Goal: Task Accomplishment & Management: Manage account settings

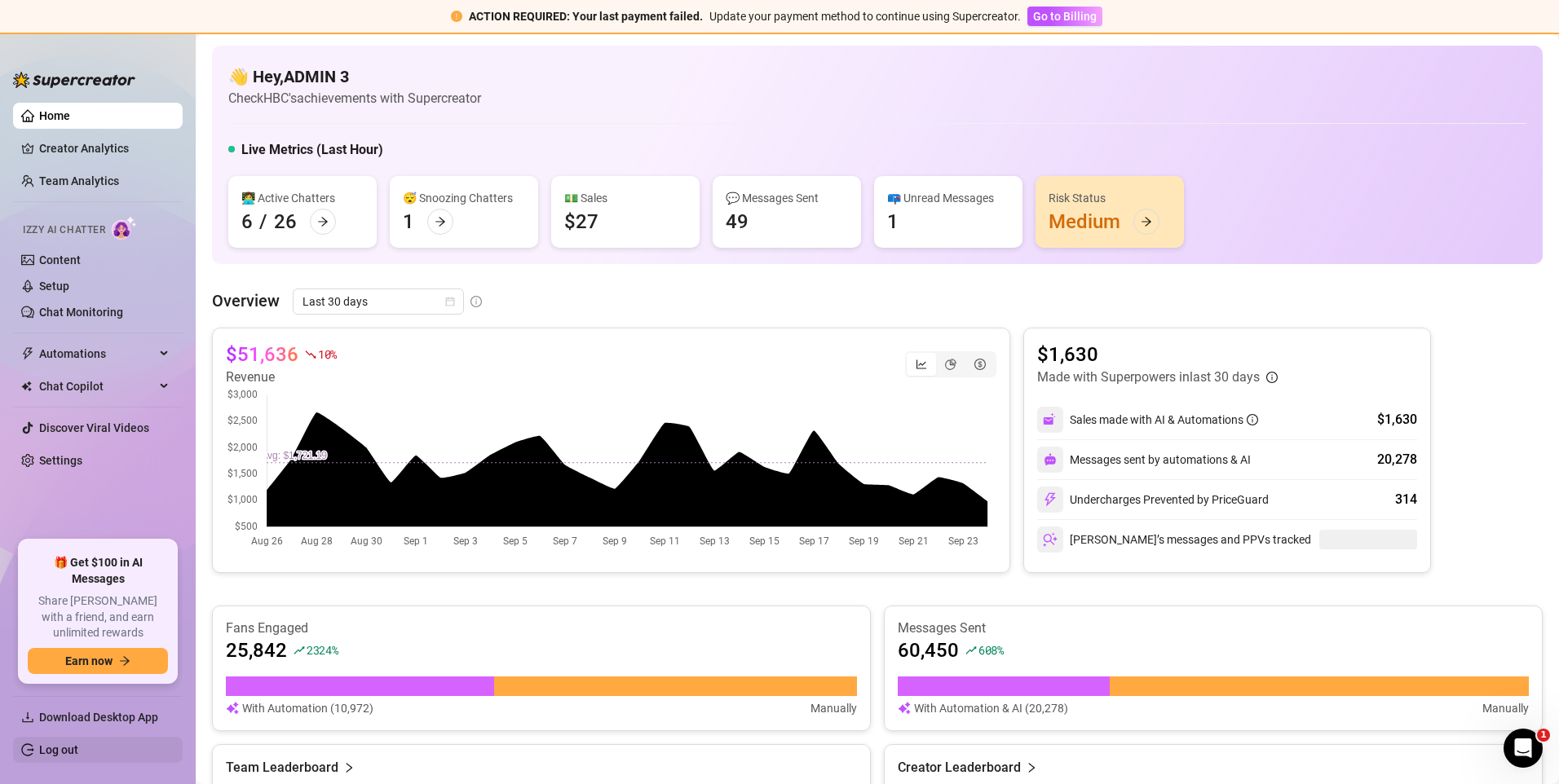
click at [52, 753] on link "Log out" at bounding box center [58, 750] width 39 height 13
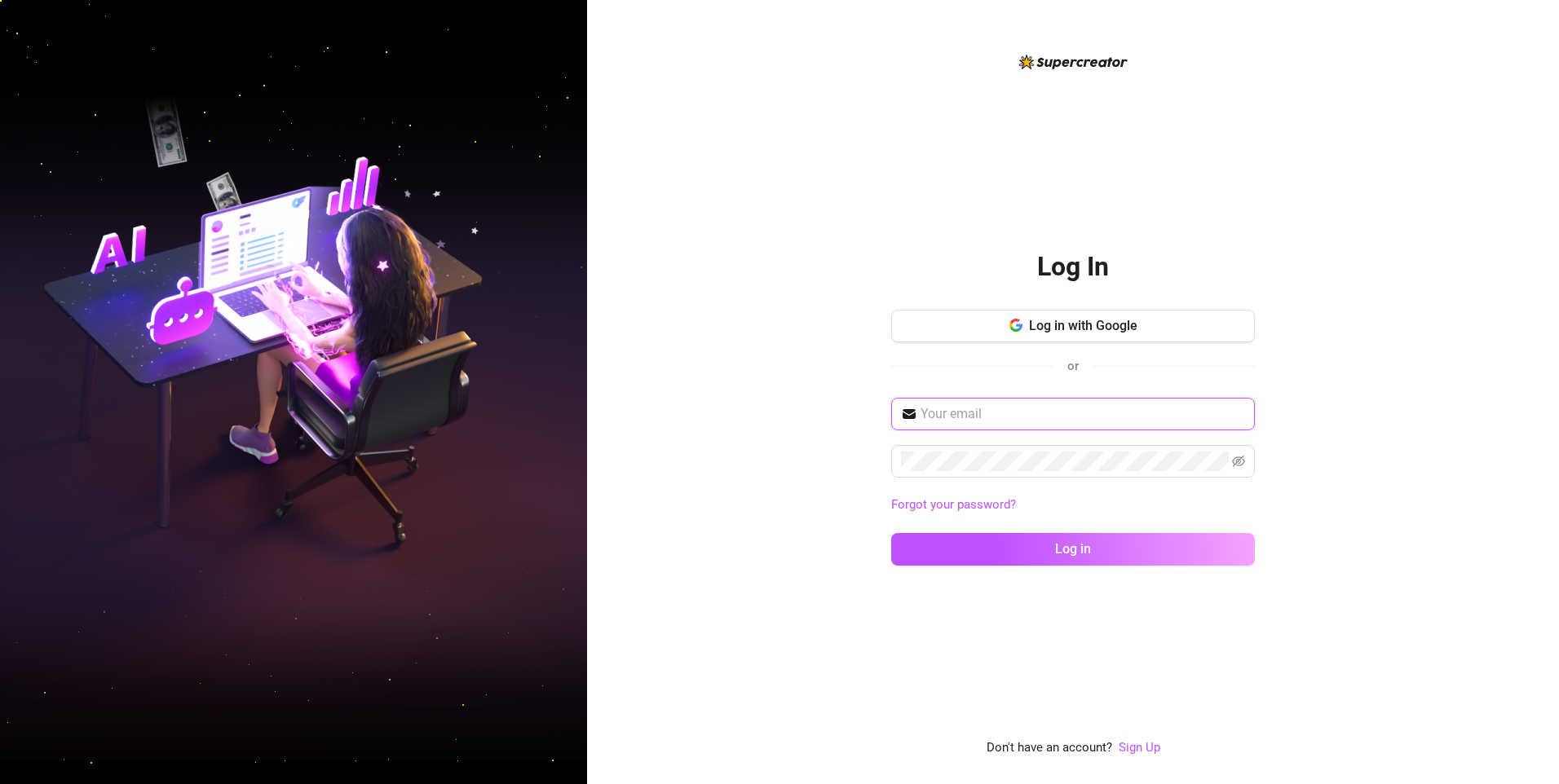
click at [1015, 411] on input "text" at bounding box center [1082, 414] width 324 height 20
type input "jacksonjen543@gmail.com"
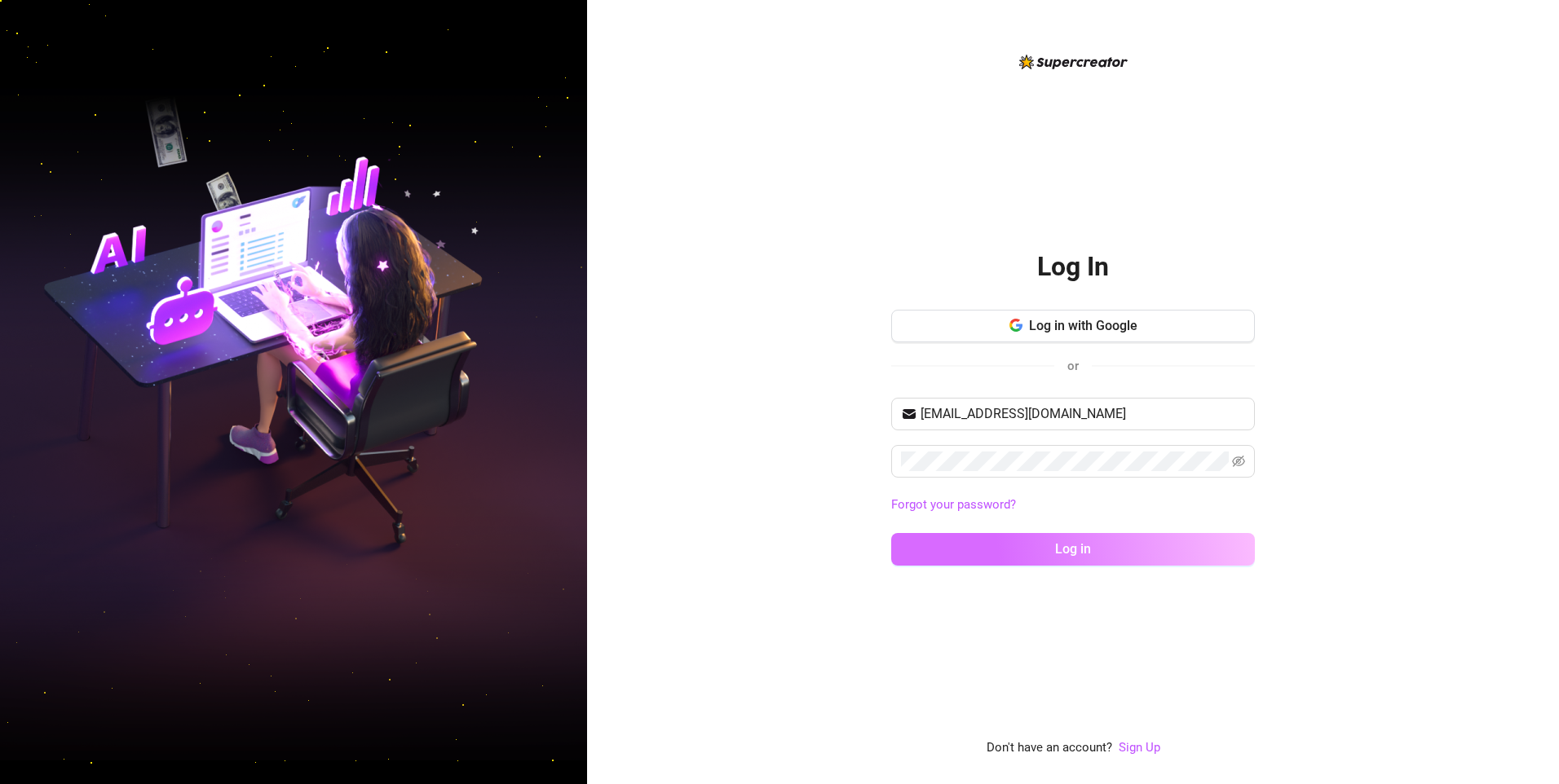
click at [1016, 549] on button "Log in" at bounding box center [1073, 549] width 364 height 33
